Goal: Register for event/course

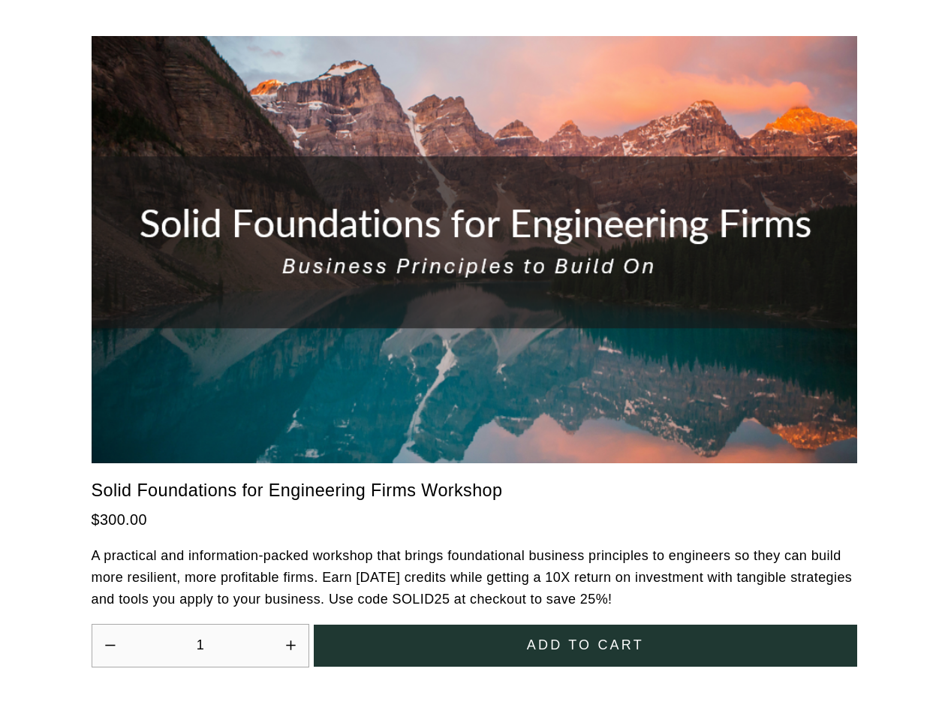
scroll to position [3826, 0]
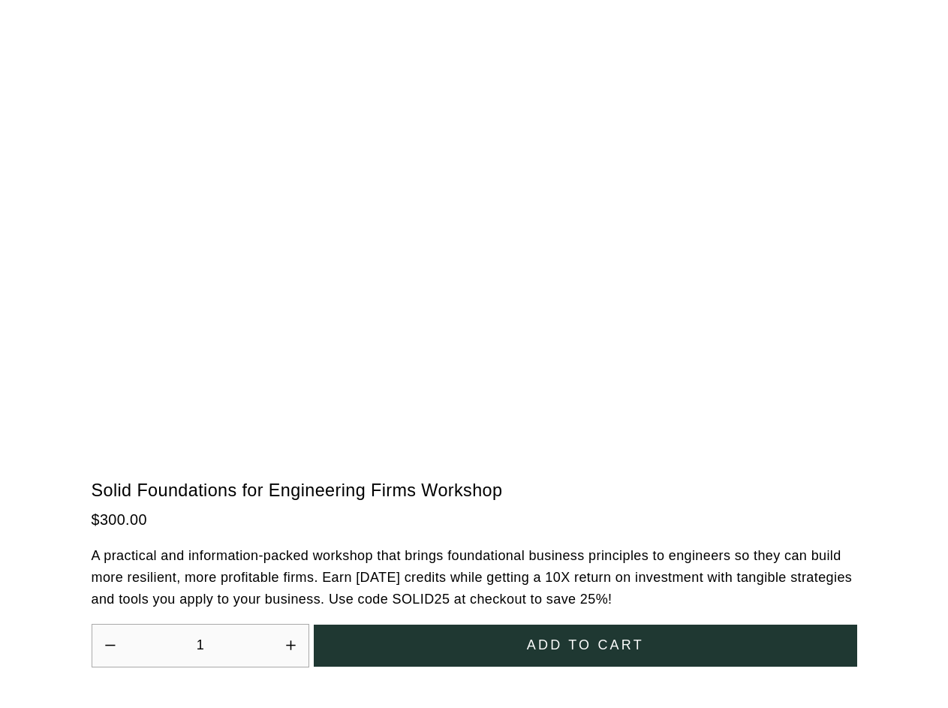
scroll to position [3826, 0]
